Goal: Check status

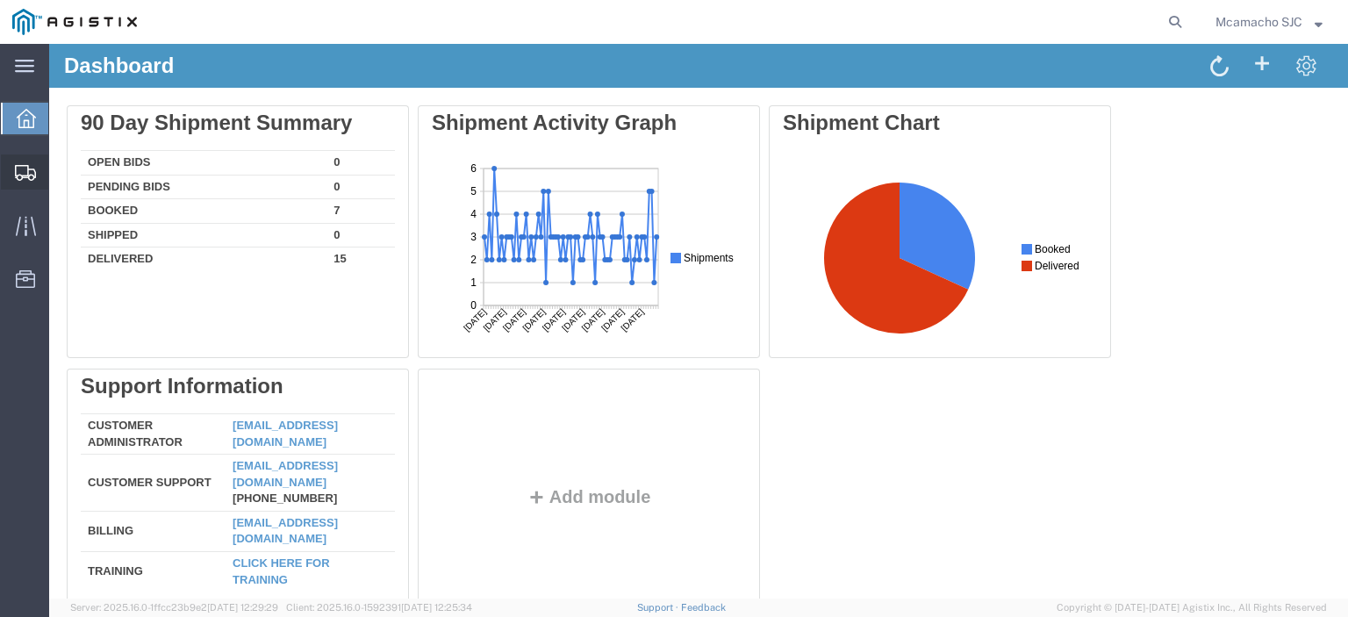
click at [61, 171] on span "Shipments" at bounding box center [54, 171] width 12 height 35
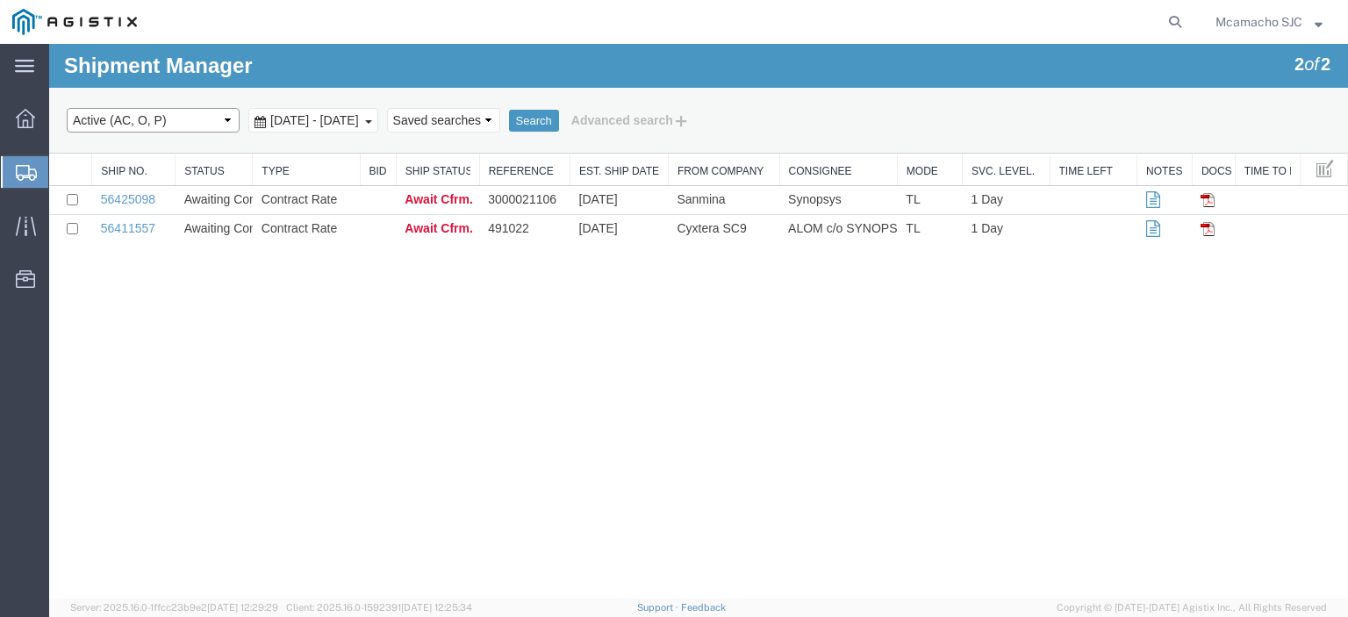
click at [168, 116] on select "Select status Active (AC, O, P) All Approved Awaiting Confirmation (AC) Booked …" at bounding box center [153, 120] width 173 height 25
select select "ALL"
click at [67, 108] on select "Select status Active (AC, O, P) All Approved Awaiting Confirmation (AC) Booked …" at bounding box center [153, 120] width 173 height 25
click at [559, 111] on button "Search" at bounding box center [534, 121] width 50 height 23
